Goal: Task Accomplishment & Management: Use online tool/utility

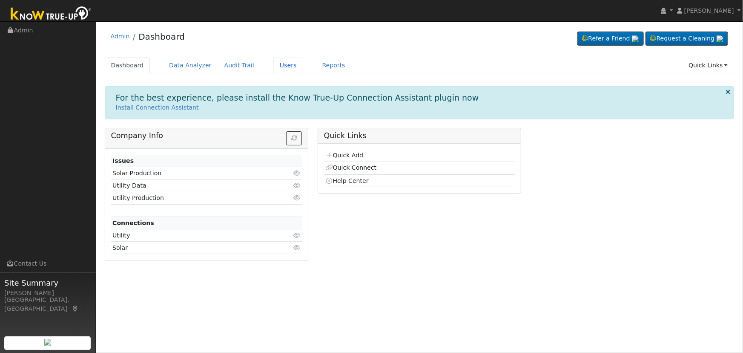
click at [275, 63] on link "Users" at bounding box center [288, 65] width 30 height 16
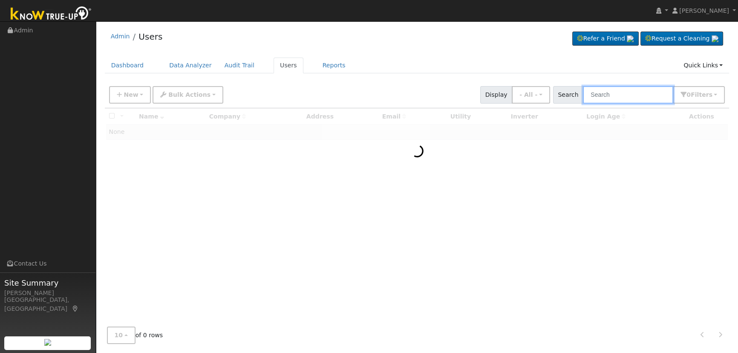
click at [628, 93] on input "text" at bounding box center [628, 94] width 90 height 17
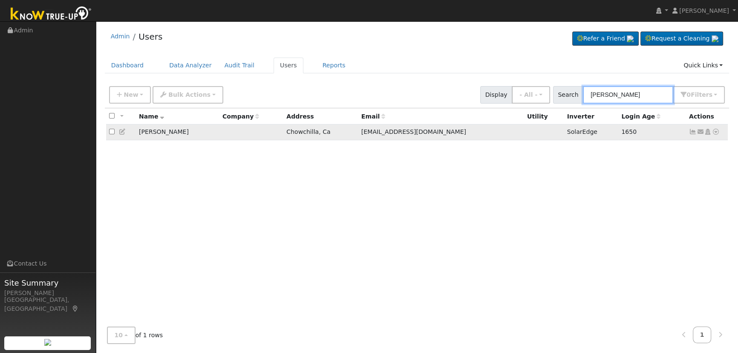
type input "[PERSON_NAME]"
click at [701, 131] on icon at bounding box center [700, 132] width 8 height 6
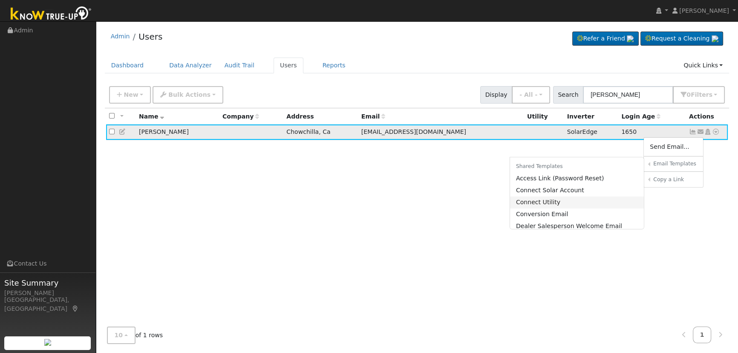
click at [594, 204] on link "Connect Utility" at bounding box center [577, 202] width 134 height 12
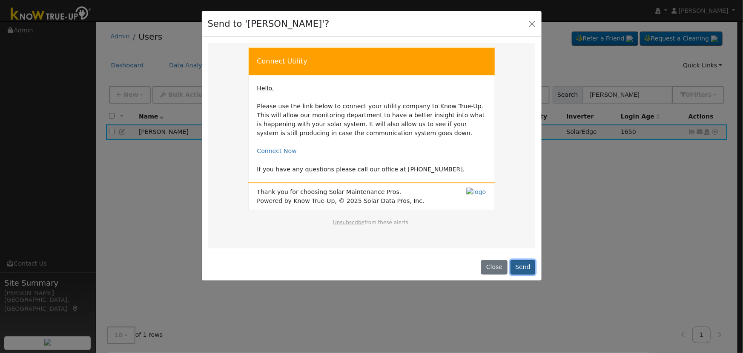
click at [524, 266] on button "Send" at bounding box center [523, 267] width 25 height 14
